Goal: Transaction & Acquisition: Download file/media

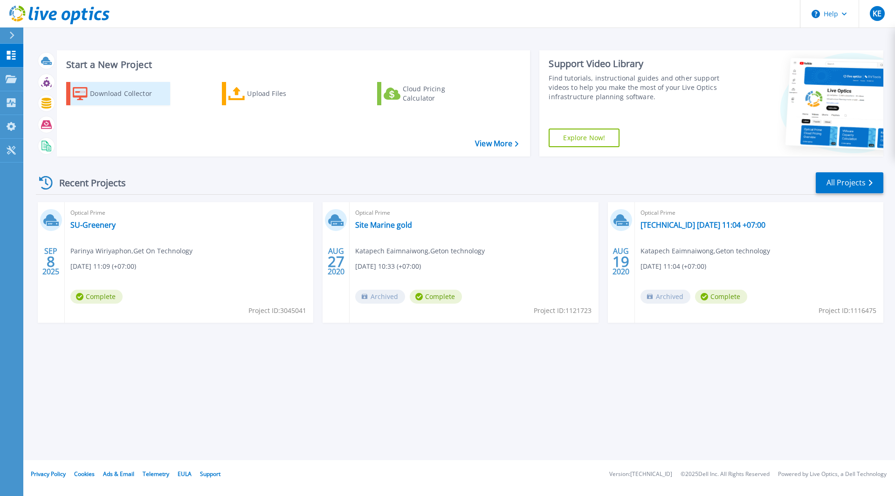
click at [135, 96] on div "Download Collector" at bounding box center [127, 93] width 75 height 19
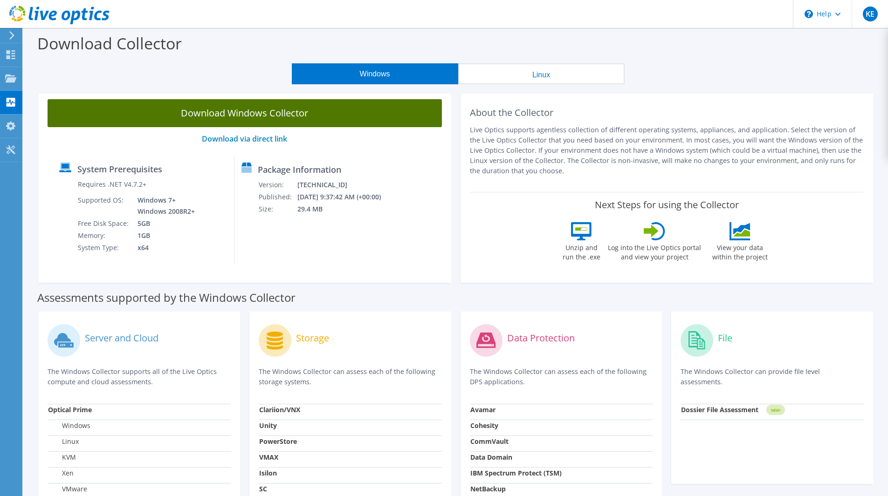
click at [315, 119] on link "Download Windows Collector" at bounding box center [245, 113] width 394 height 28
